Goal: Task Accomplishment & Management: Manage account settings

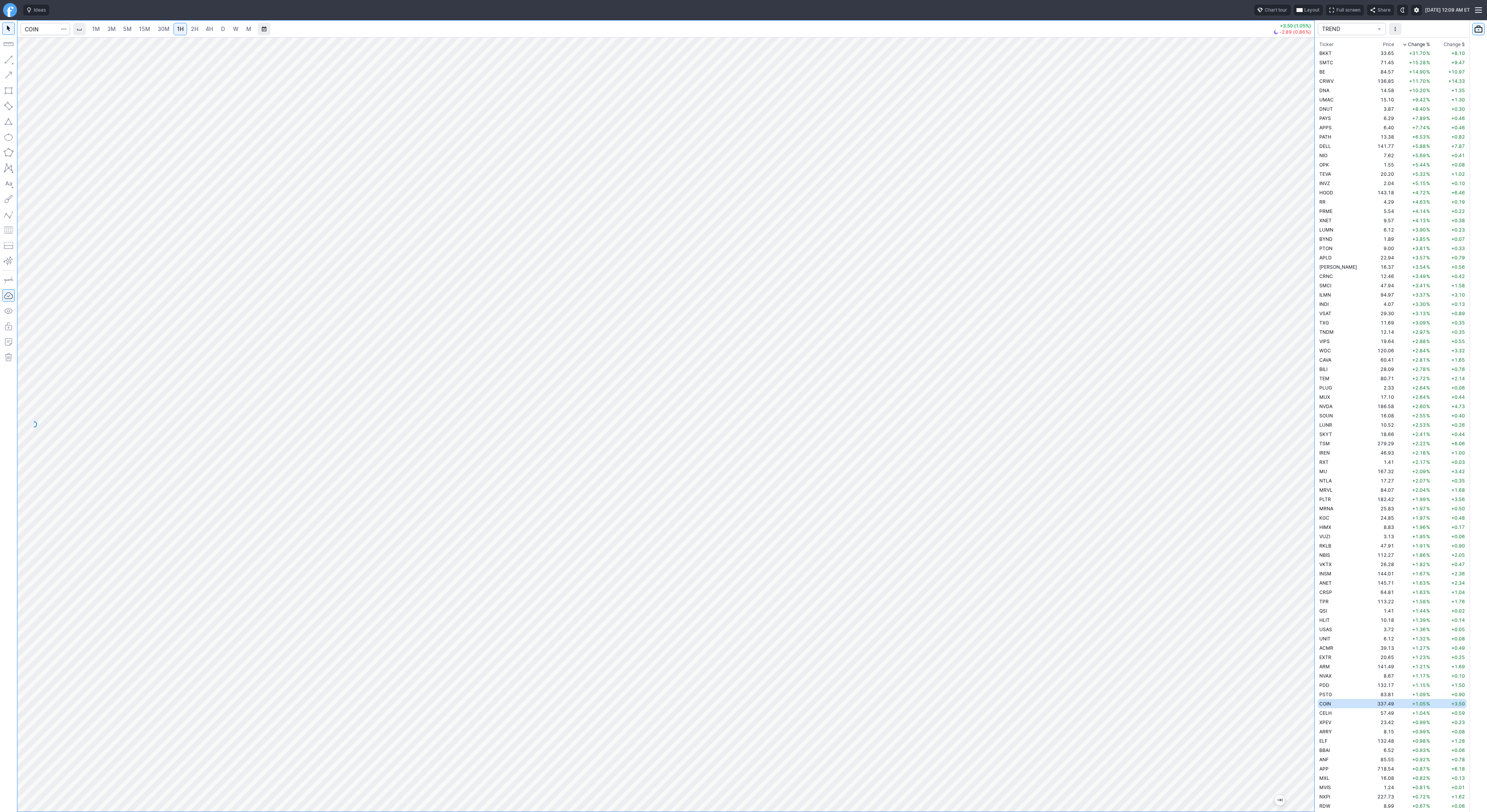
scroll to position [279, 0]
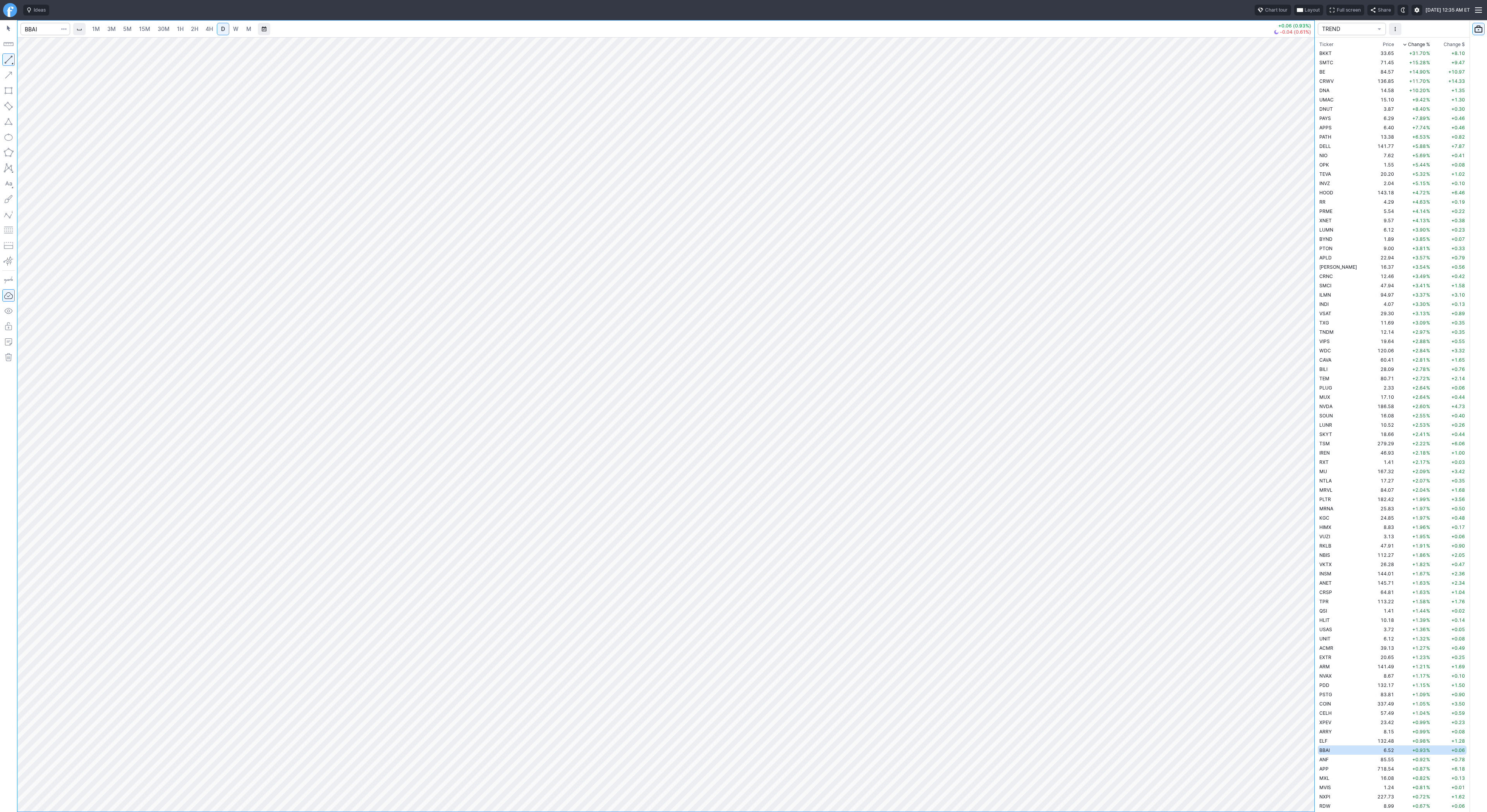
scroll to position [316, 0]
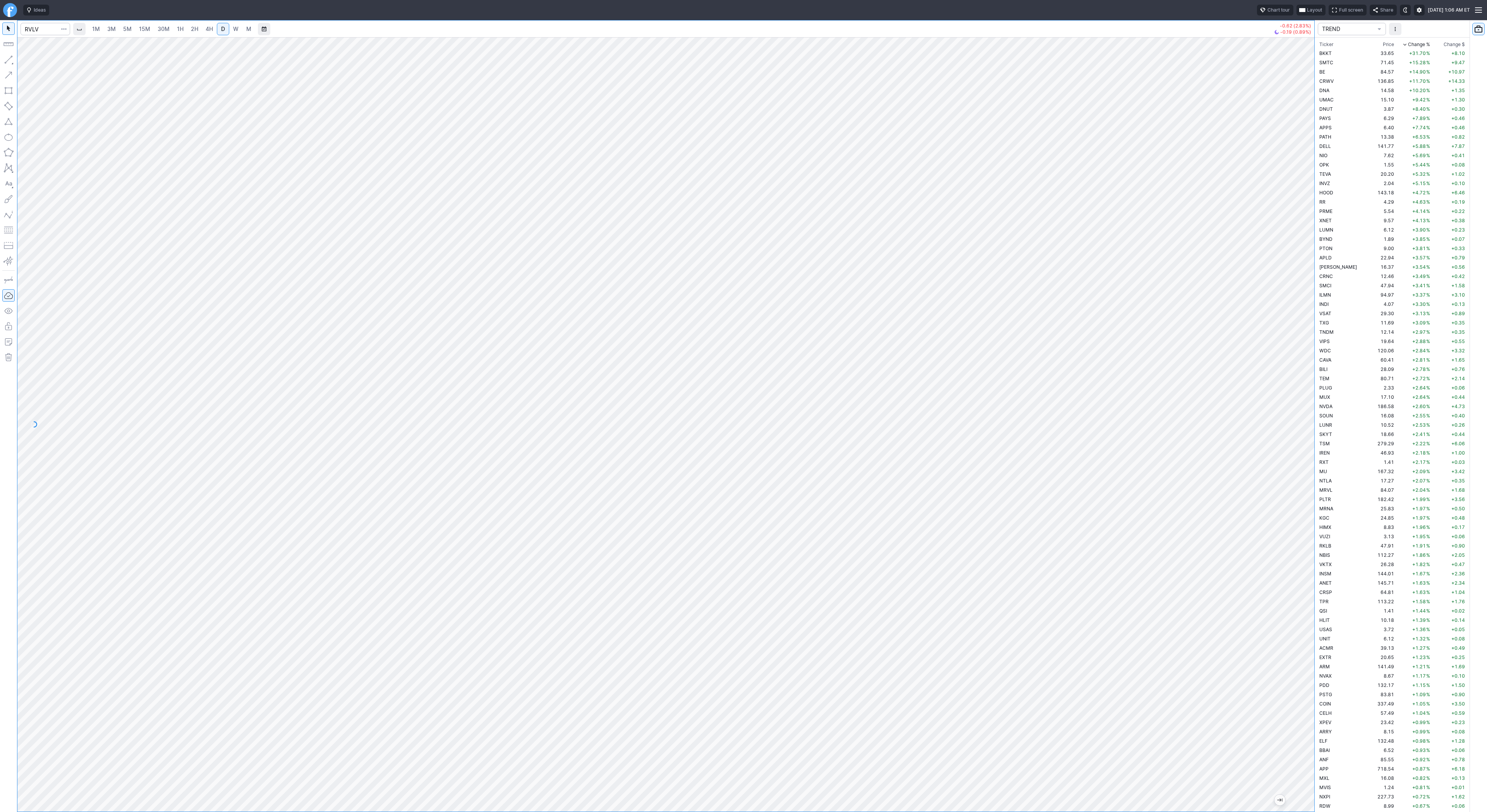
scroll to position [1924, 0]
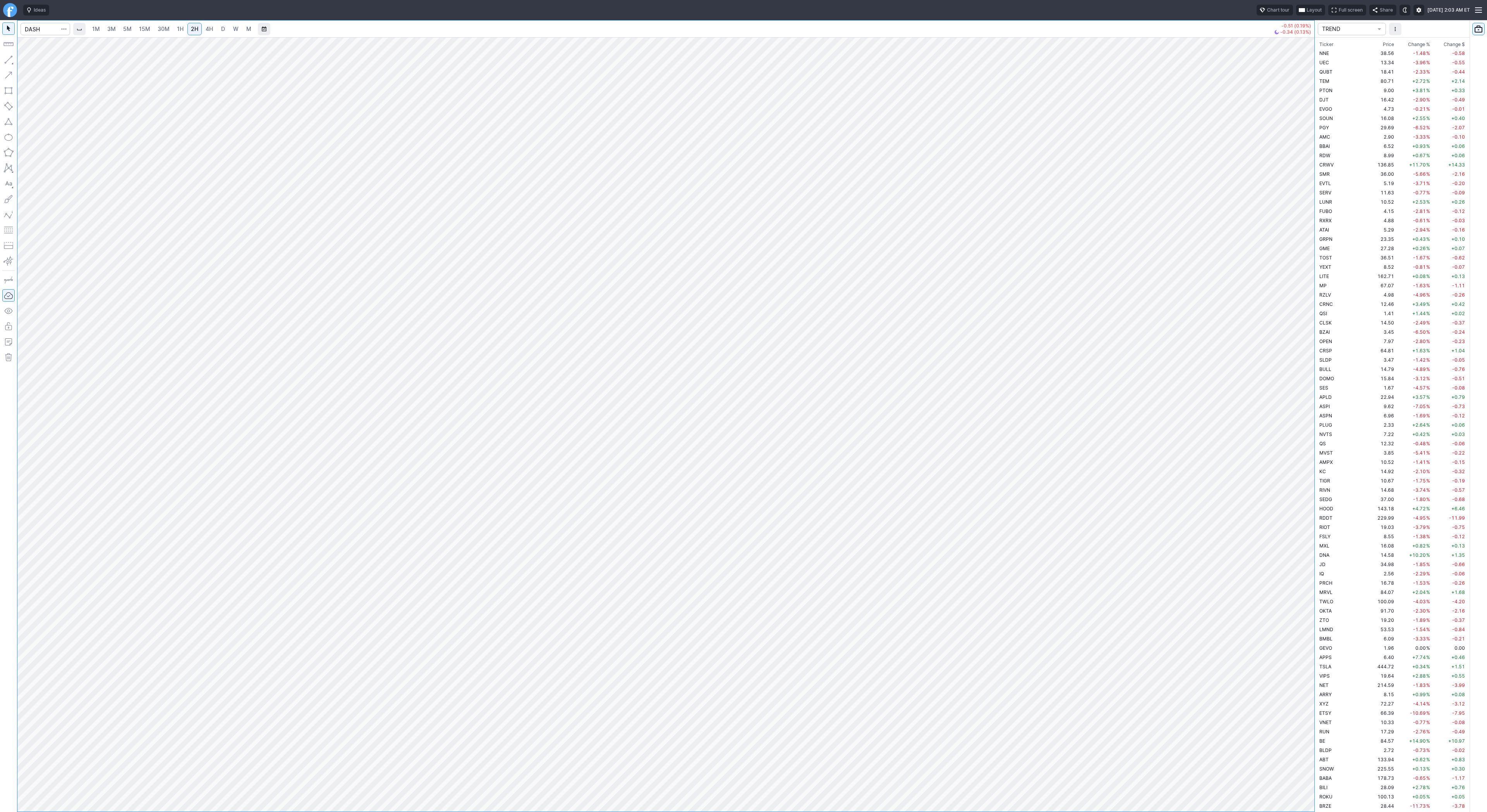
scroll to position [1505, 0]
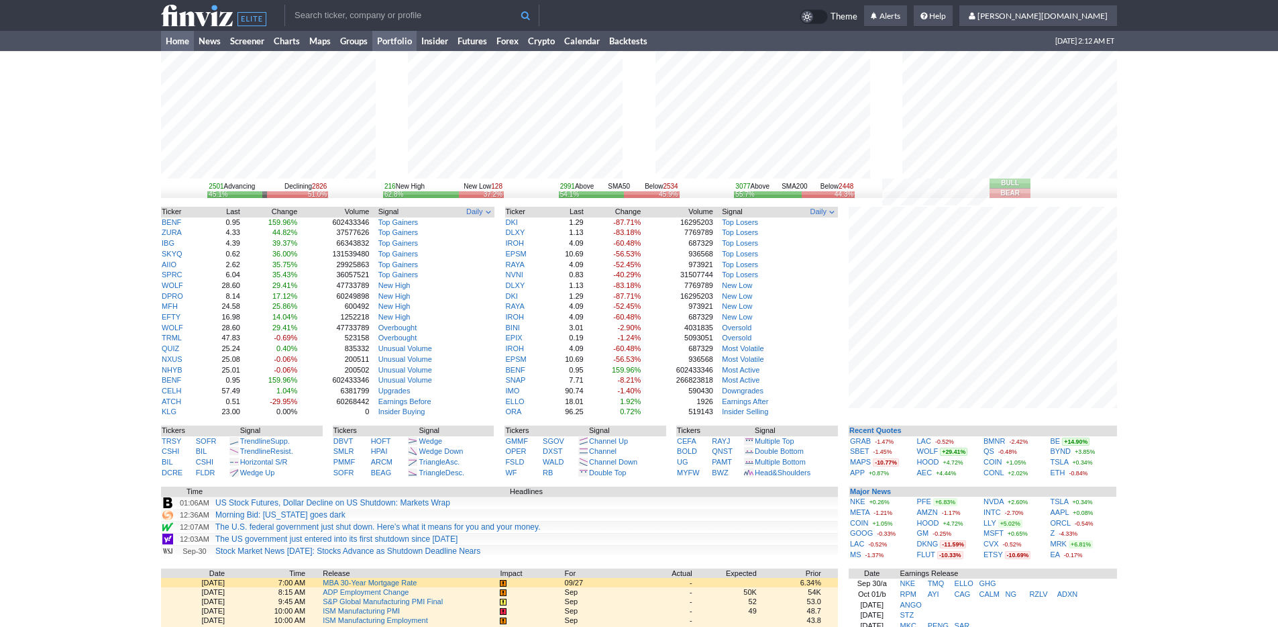
click at [405, 37] on link "Portfolio" at bounding box center [394, 41] width 44 height 20
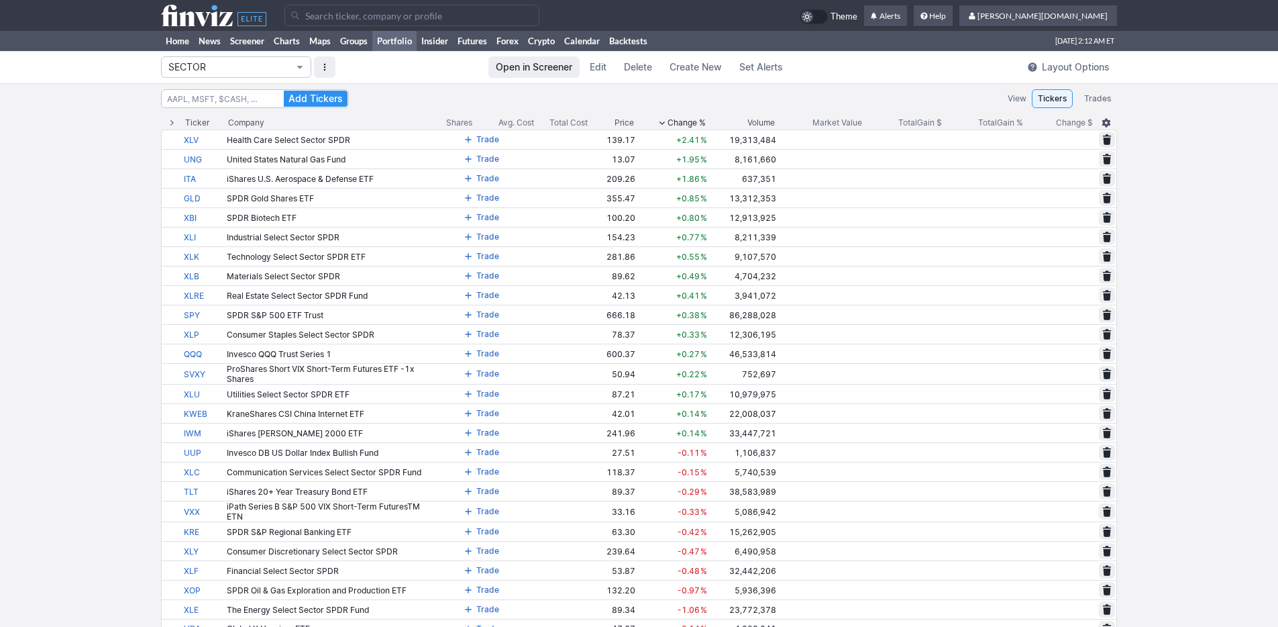
click at [300, 63] on span "Portfolio" at bounding box center [300, 67] width 8 height 11
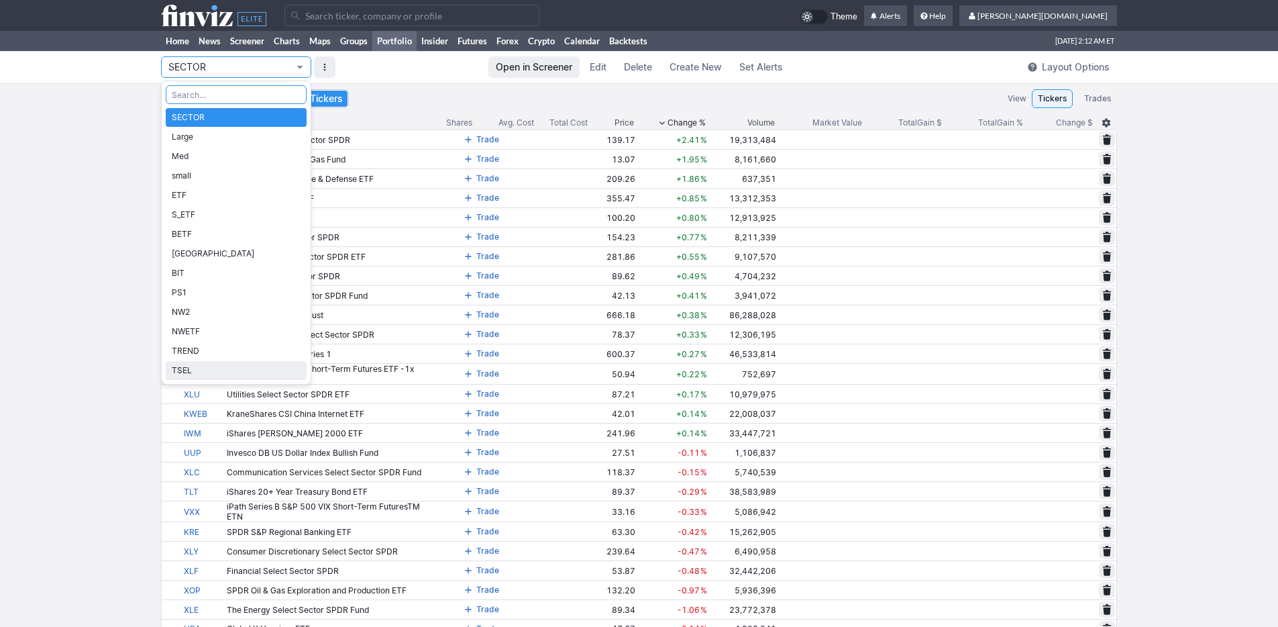
click at [227, 367] on span "TSEL" at bounding box center [236, 370] width 129 height 13
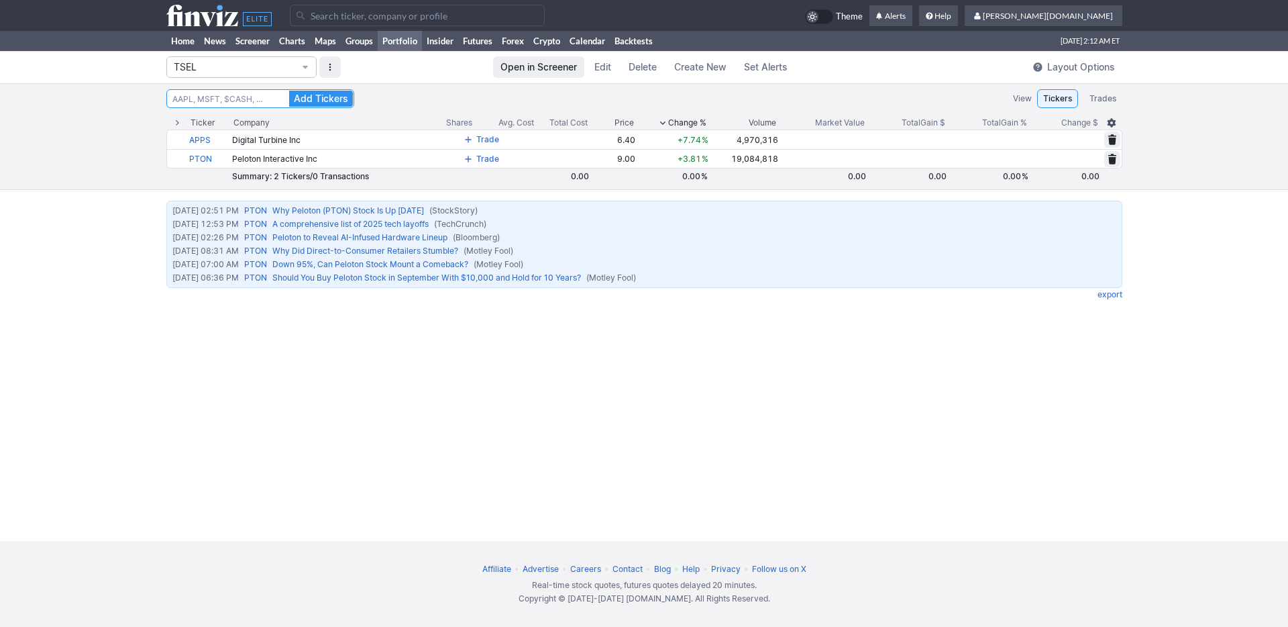
click at [225, 101] on input at bounding box center [260, 98] width 188 height 19
type input "hut"
click at [289, 91] on button "Add Tickers" at bounding box center [321, 99] width 64 height 16
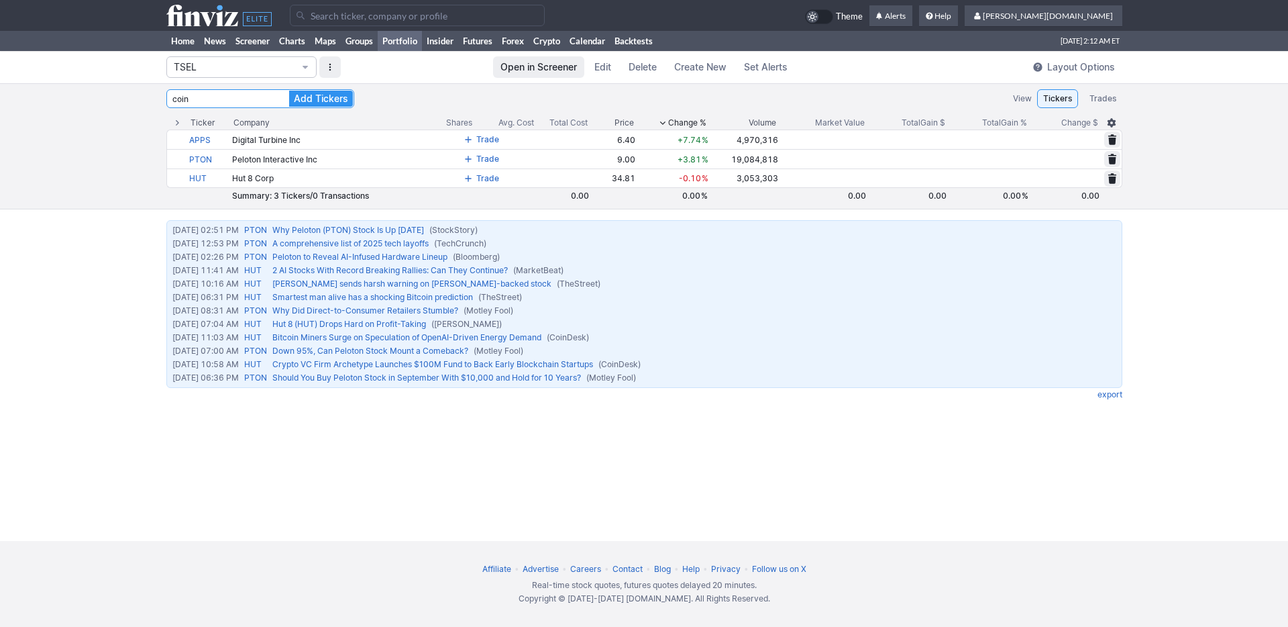
type input "coin"
click at [289, 91] on button "Add Tickers" at bounding box center [321, 99] width 64 height 16
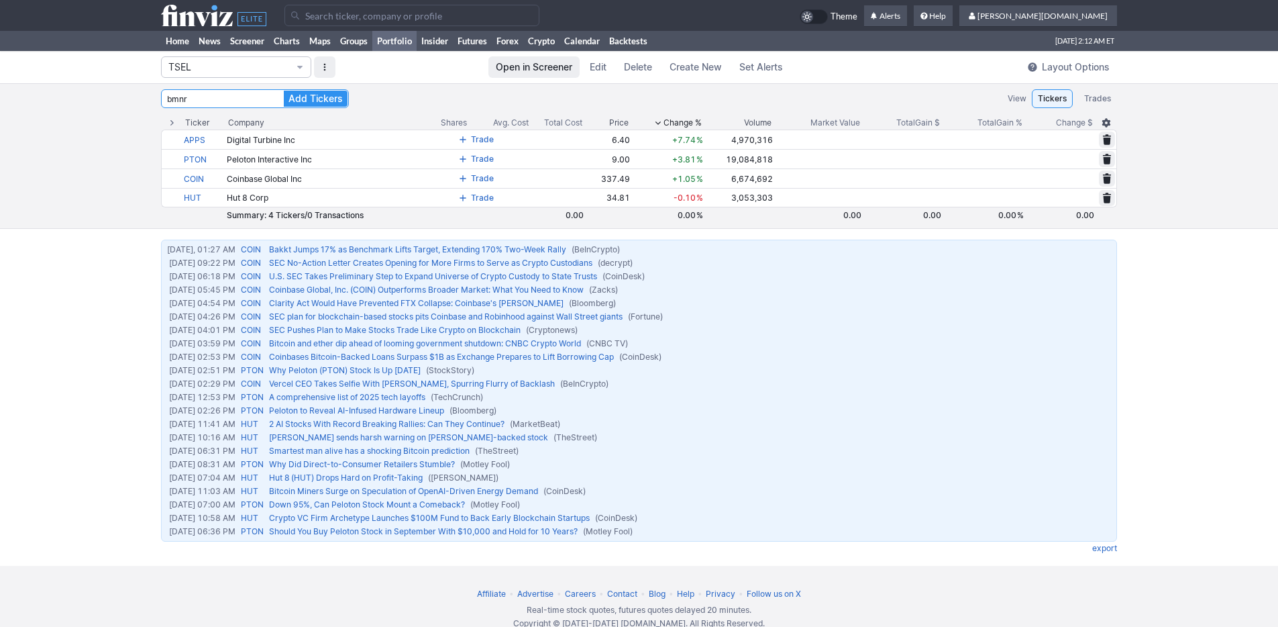
type input "bmnr"
click at [284, 91] on button "Add Tickers" at bounding box center [316, 99] width 64 height 16
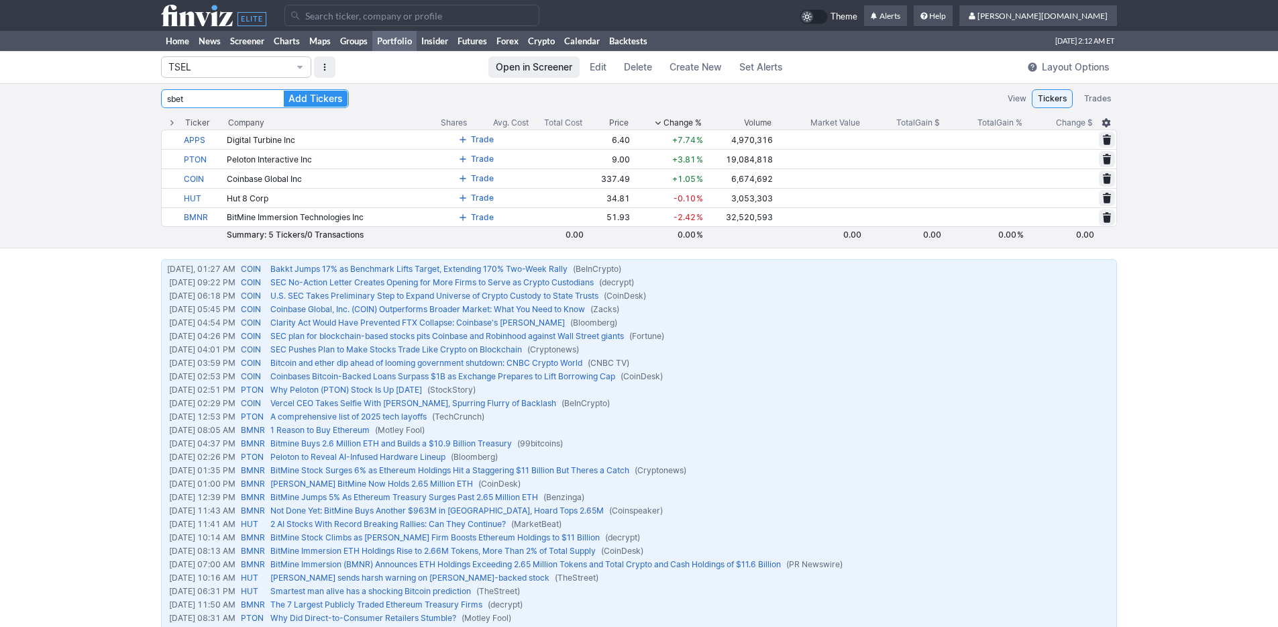
type input "sbet"
click at [284, 91] on button "Add Tickers" at bounding box center [316, 99] width 64 height 16
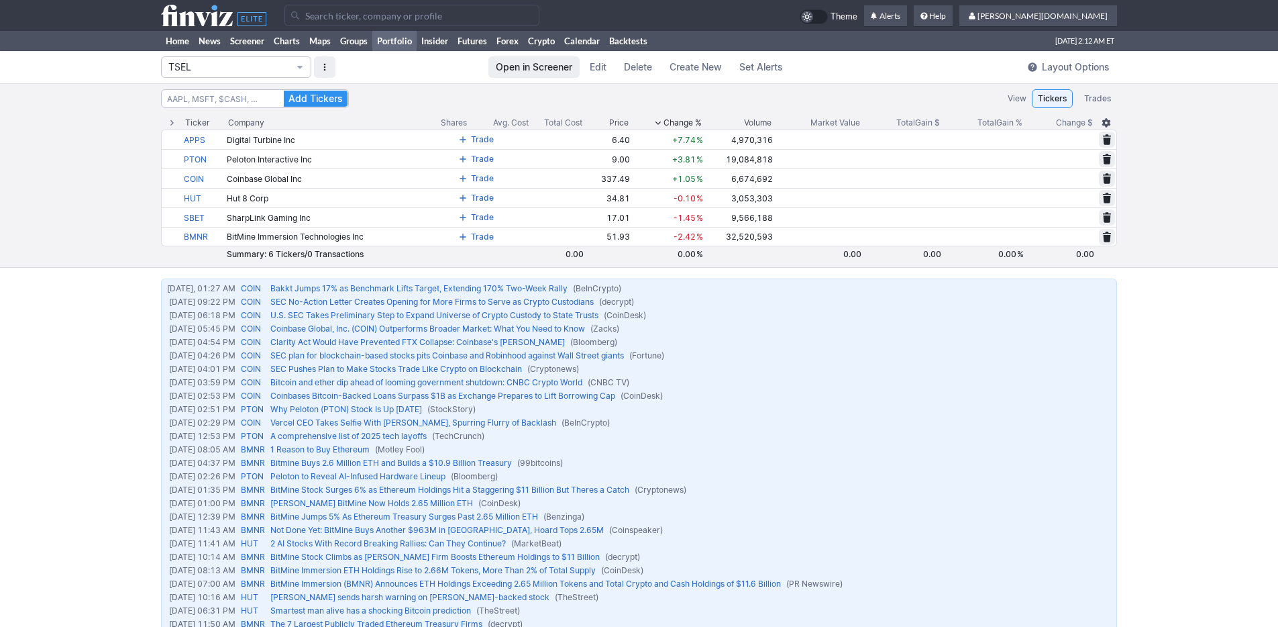
click at [93, 216] on div "Add Tickers View Tickers Trades Ticker Company Shares Avg. Cost Total Cost Pric…" at bounding box center [639, 175] width 1278 height 184
click at [192, 101] on input at bounding box center [255, 98] width 188 height 19
type input "mara"
click at [284, 91] on button "Add Tickers" at bounding box center [316, 99] width 64 height 16
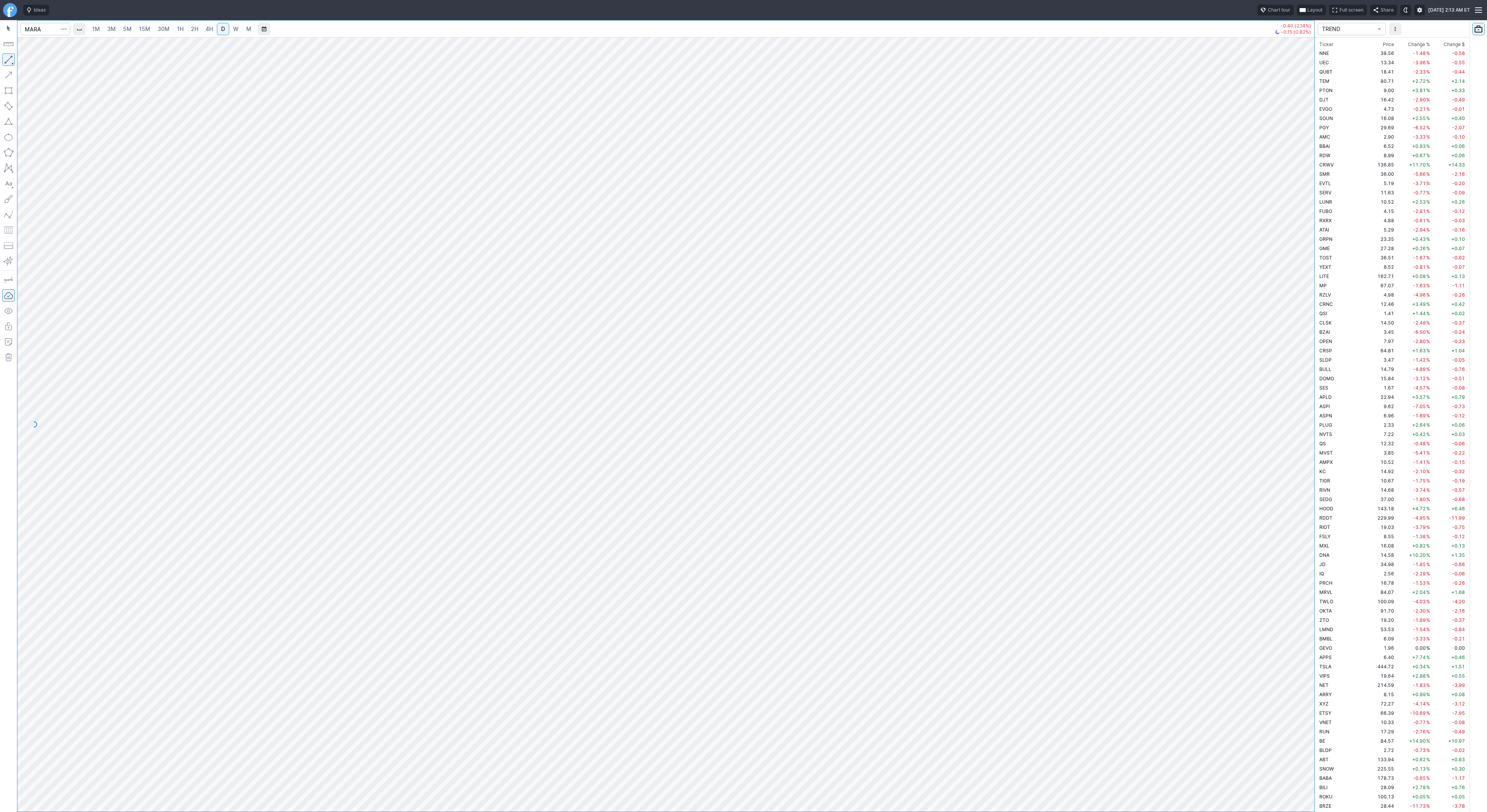
scroll to position [2222, 0]
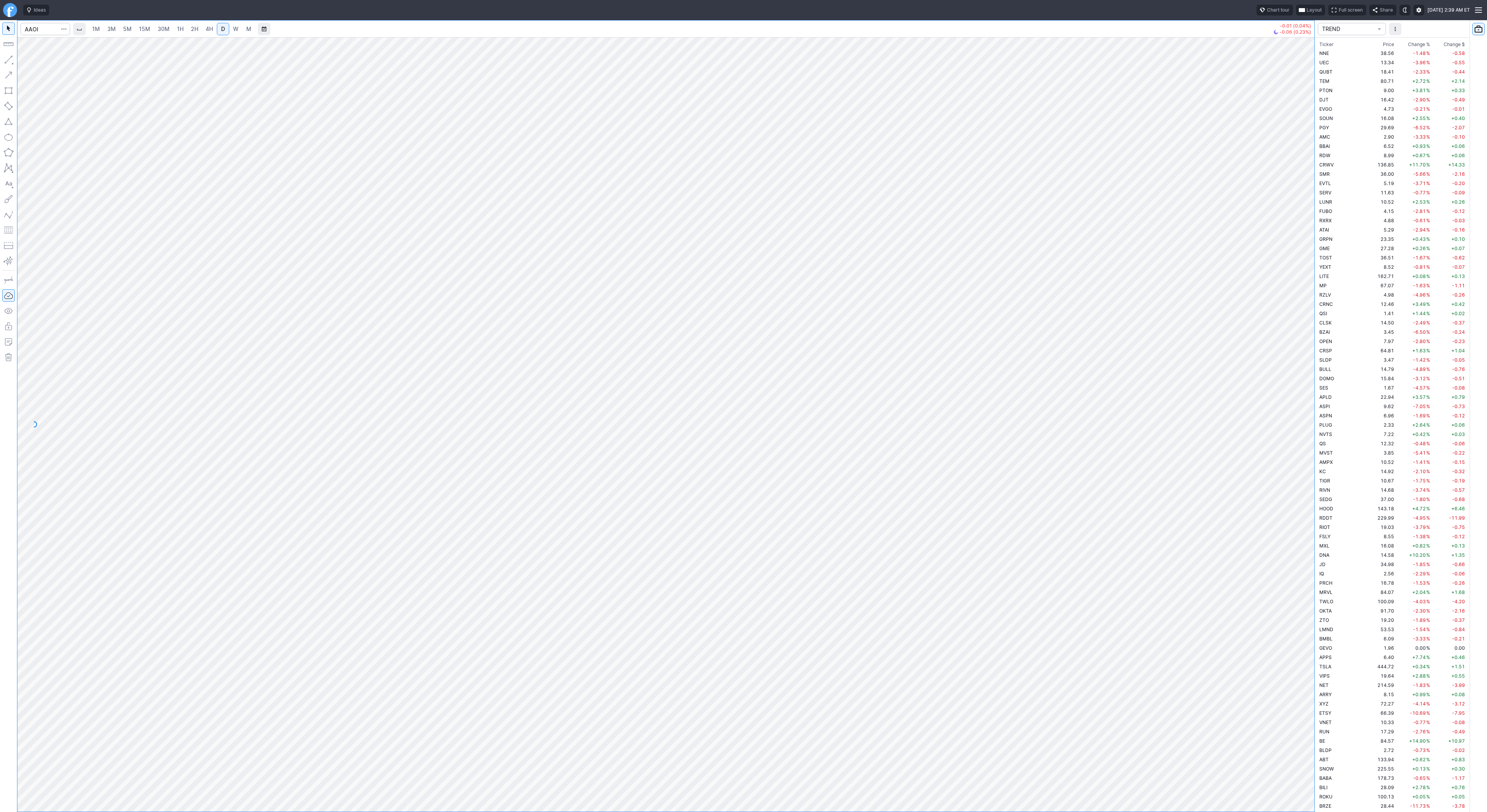
scroll to position [1682, 0]
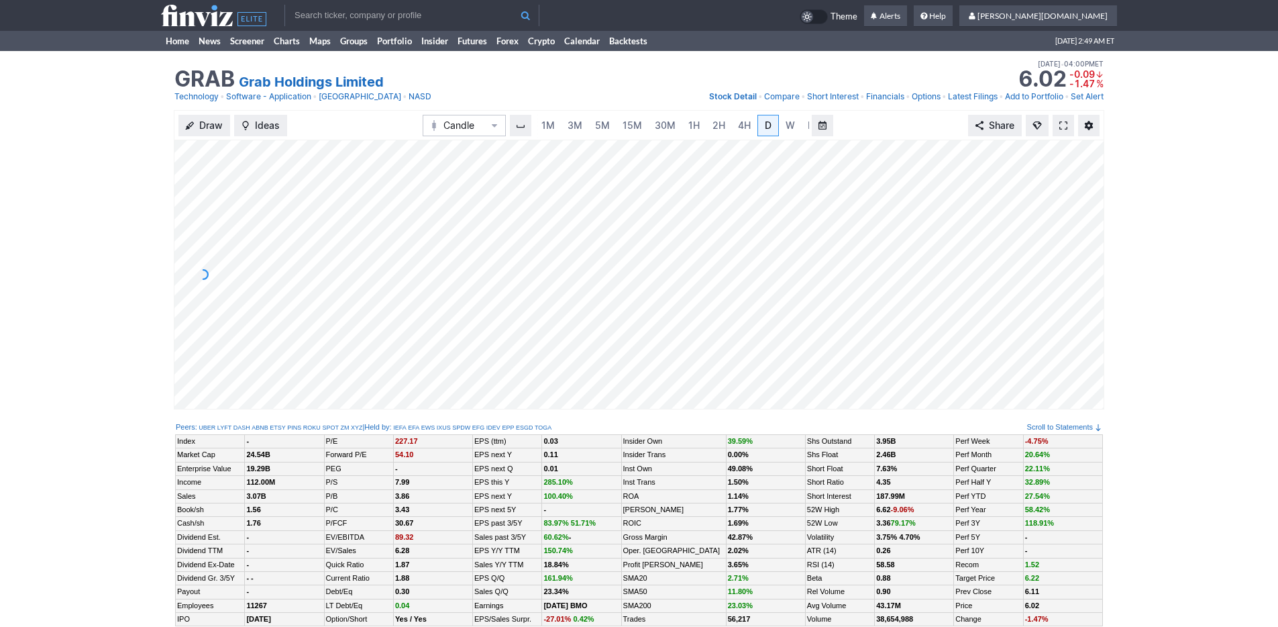
scroll to position [437, 0]
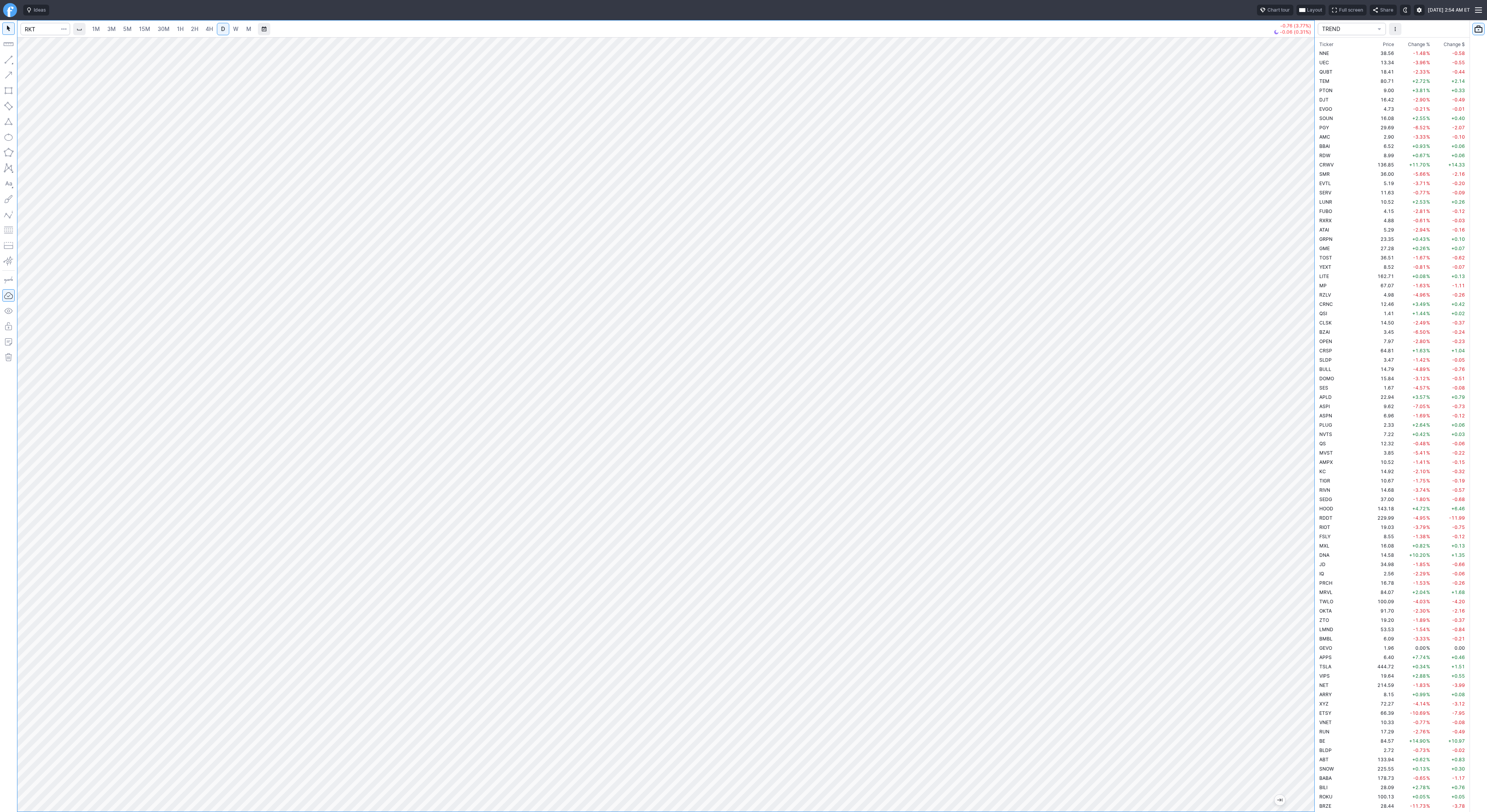
scroll to position [455, 0]
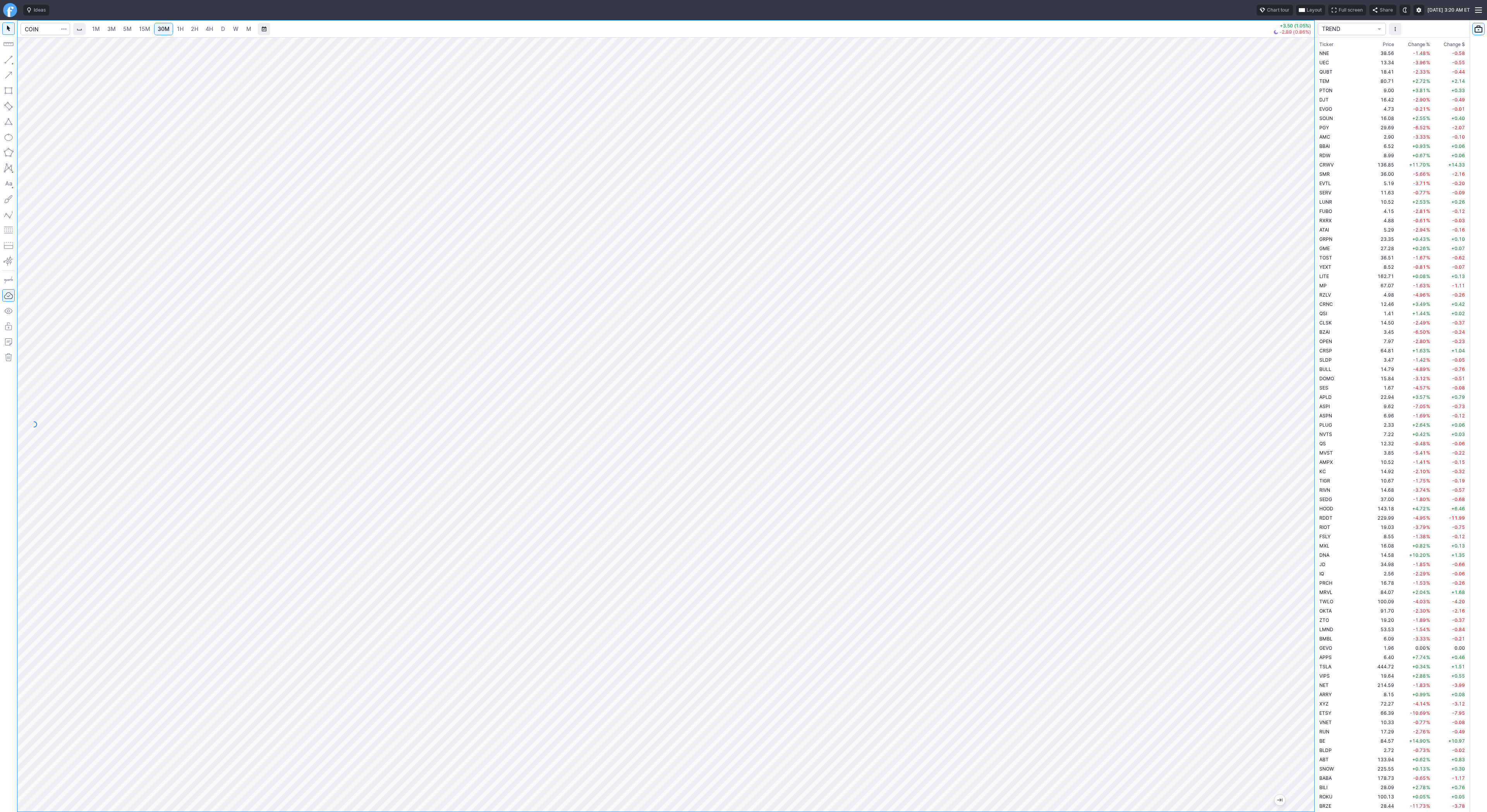
scroll to position [409, 0]
